Goal: Task Accomplishment & Management: Manage account settings

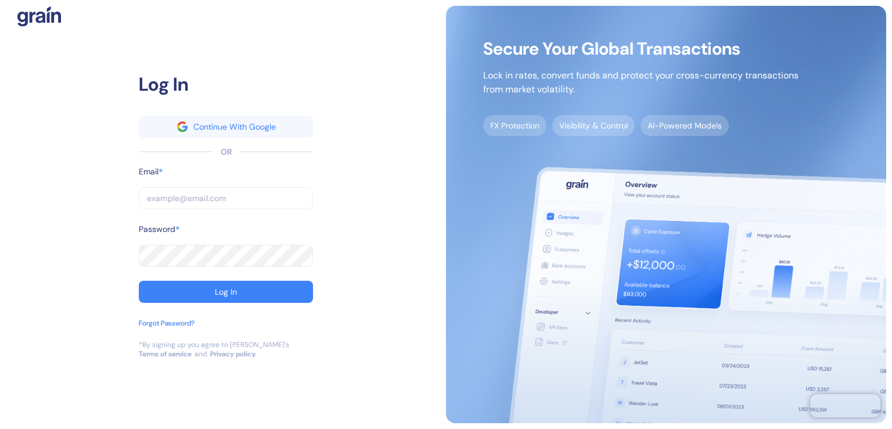
click at [179, 198] on input "text" at bounding box center [226, 198] width 174 height 22
type input "[PERSON_NAME][EMAIL_ADDRESS][DOMAIN_NAME]"
click at [237, 289] on button "Log In" at bounding box center [226, 292] width 174 height 22
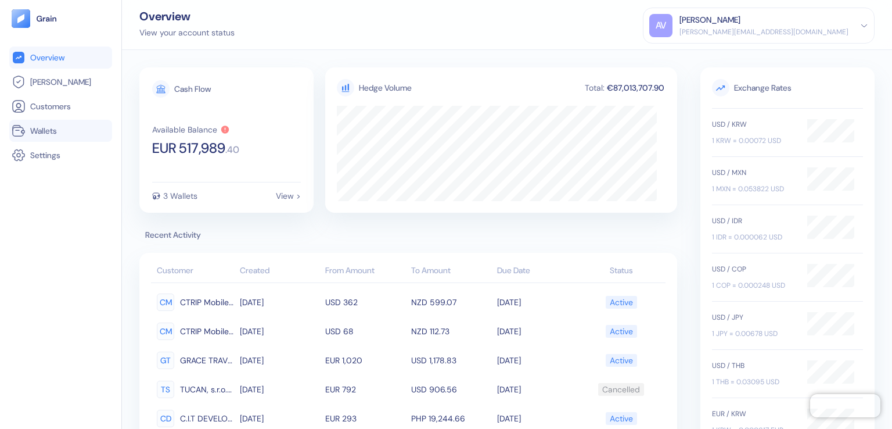
click at [53, 134] on span "Wallets" at bounding box center [43, 131] width 27 height 12
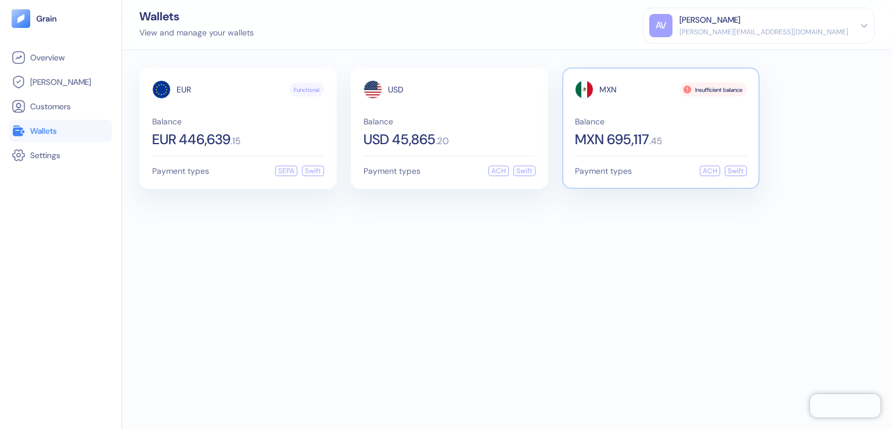
click at [590, 129] on div "Balance MXN 695,117 . 45" at bounding box center [661, 131] width 172 height 29
